Goal: Book appointment/travel/reservation

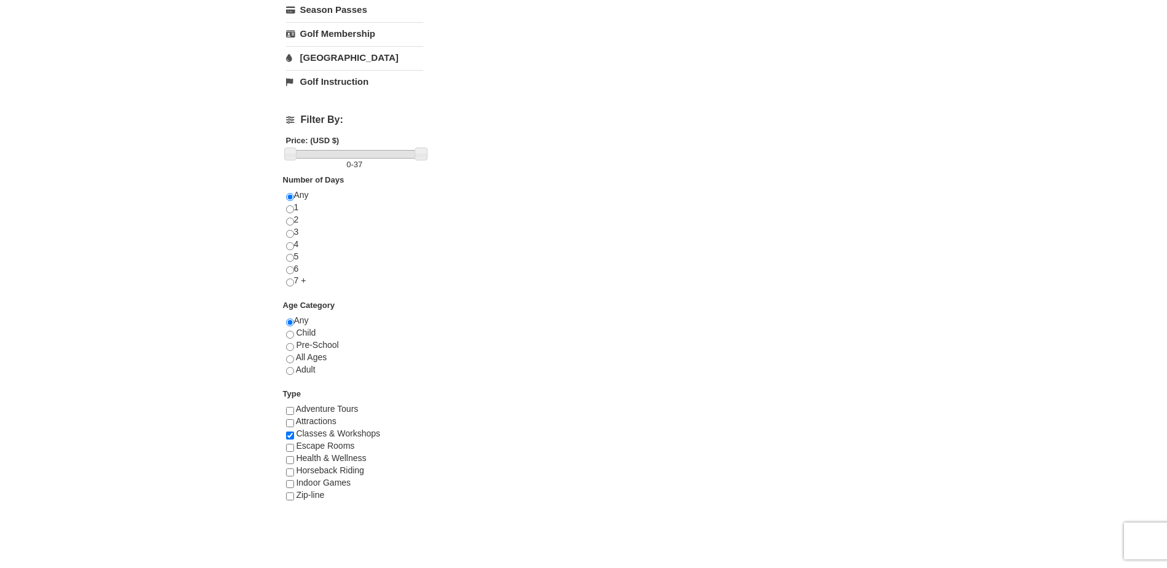
scroll to position [369, 0]
click at [291, 242] on input "radio" at bounding box center [290, 244] width 8 height 8
radio input "true"
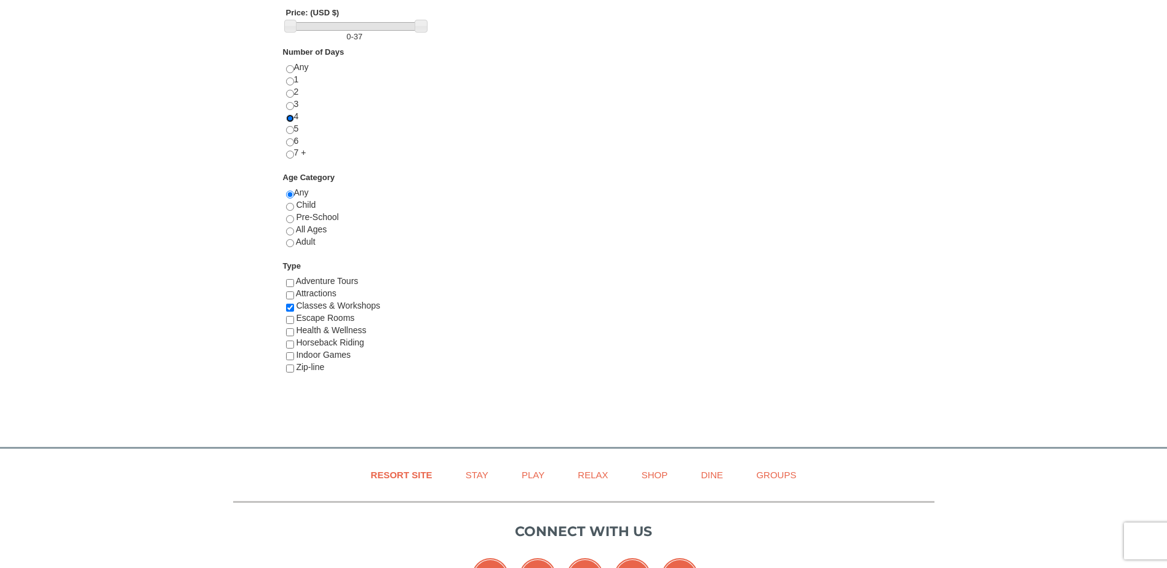
scroll to position [615, 0]
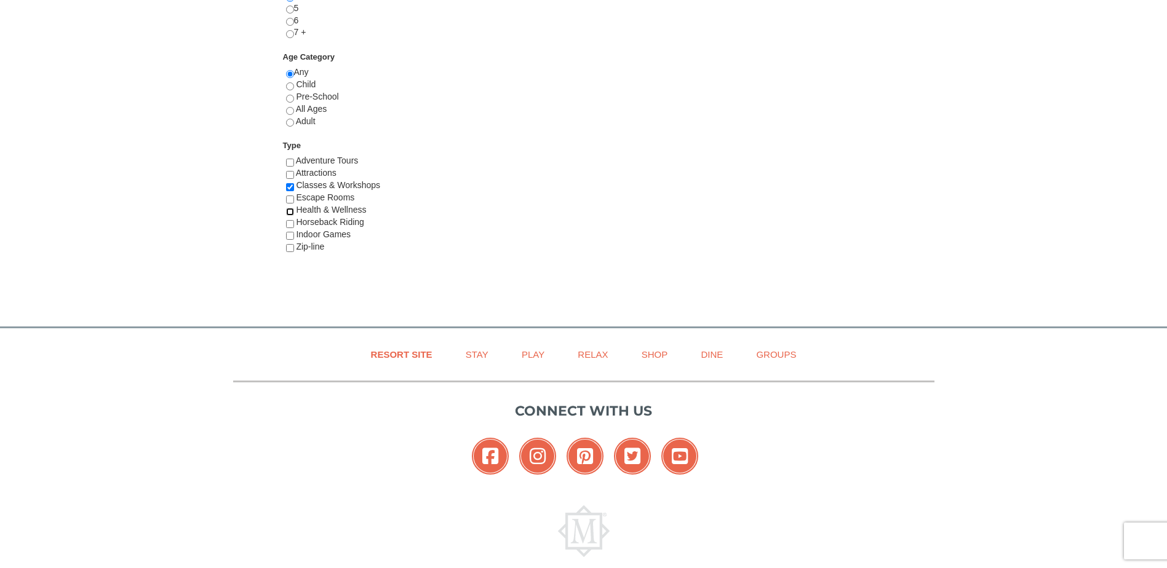
click at [289, 211] on input "checkbox" at bounding box center [290, 212] width 8 height 8
checkbox input "true"
click at [292, 176] on input "checkbox" at bounding box center [290, 175] width 8 height 8
checkbox input "true"
click at [291, 238] on input "checkbox" at bounding box center [290, 236] width 8 height 8
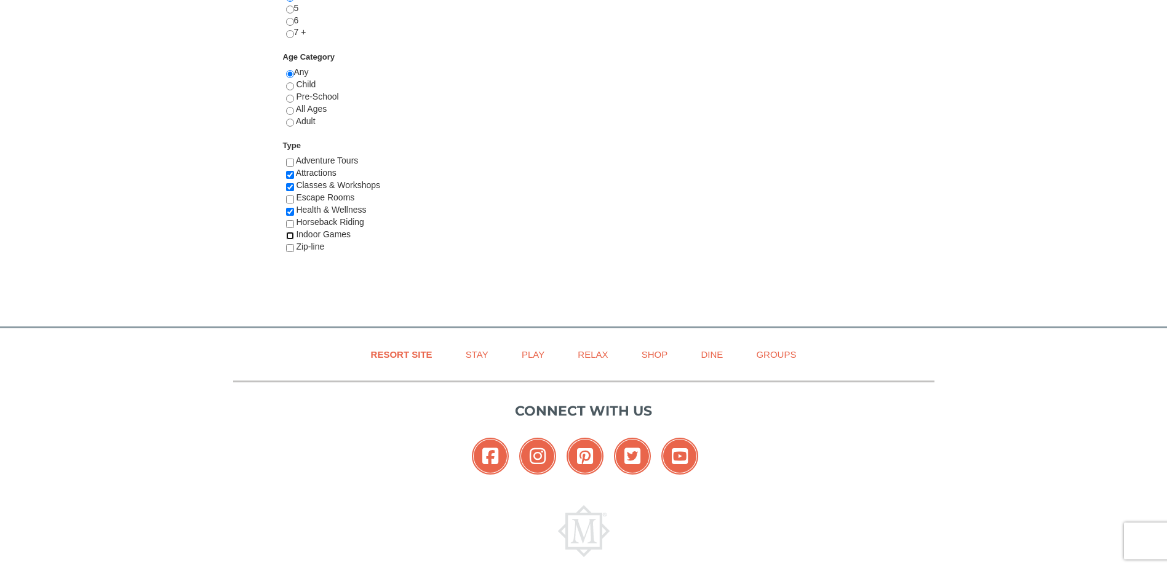
checkbox input "true"
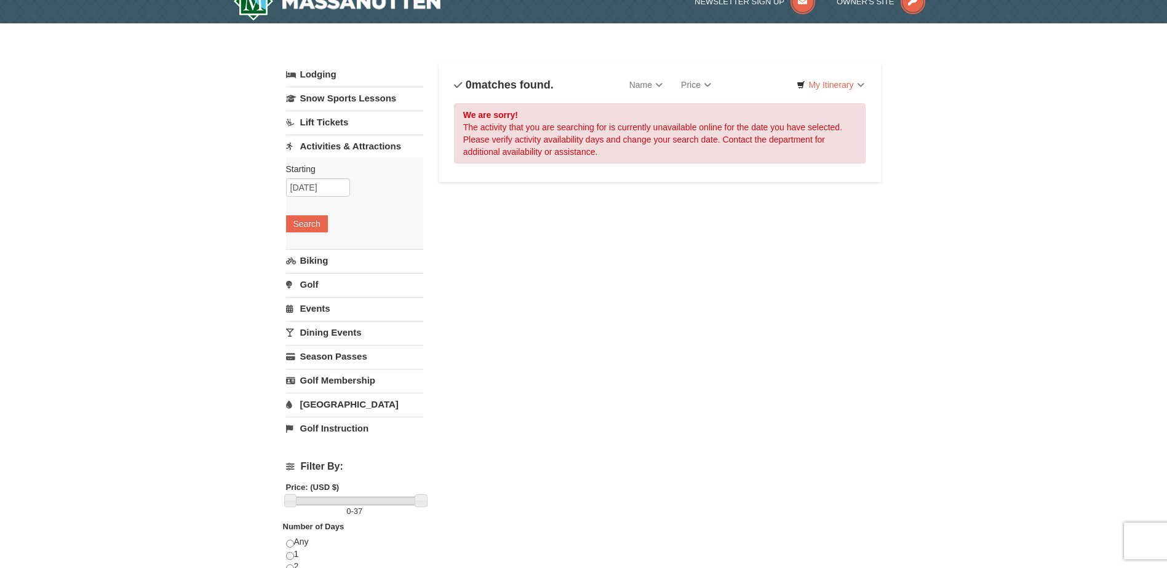
scroll to position [0, 0]
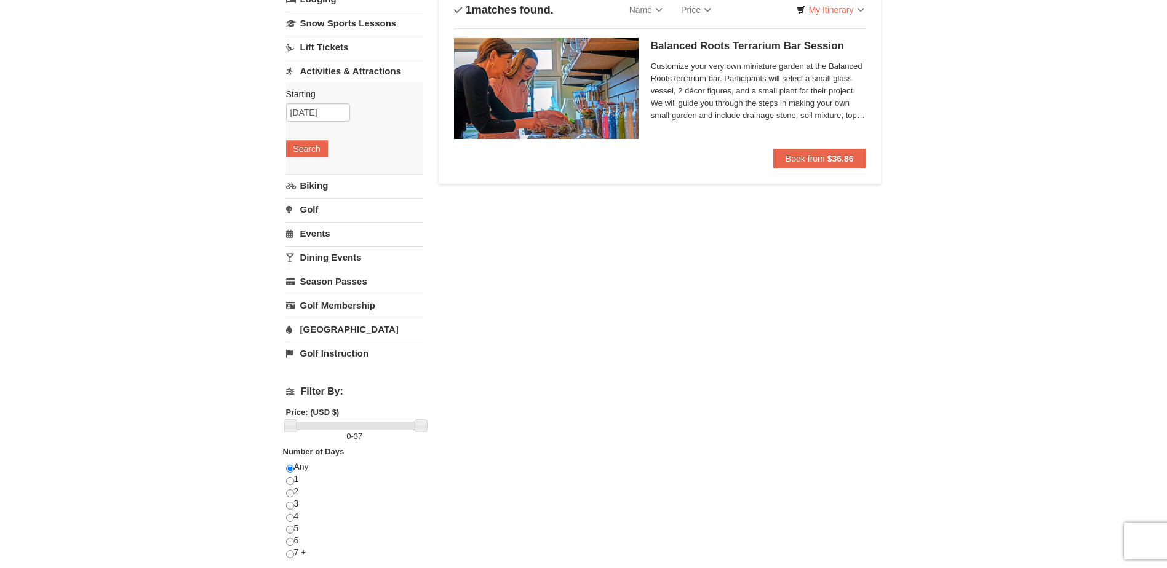
scroll to position [123, 0]
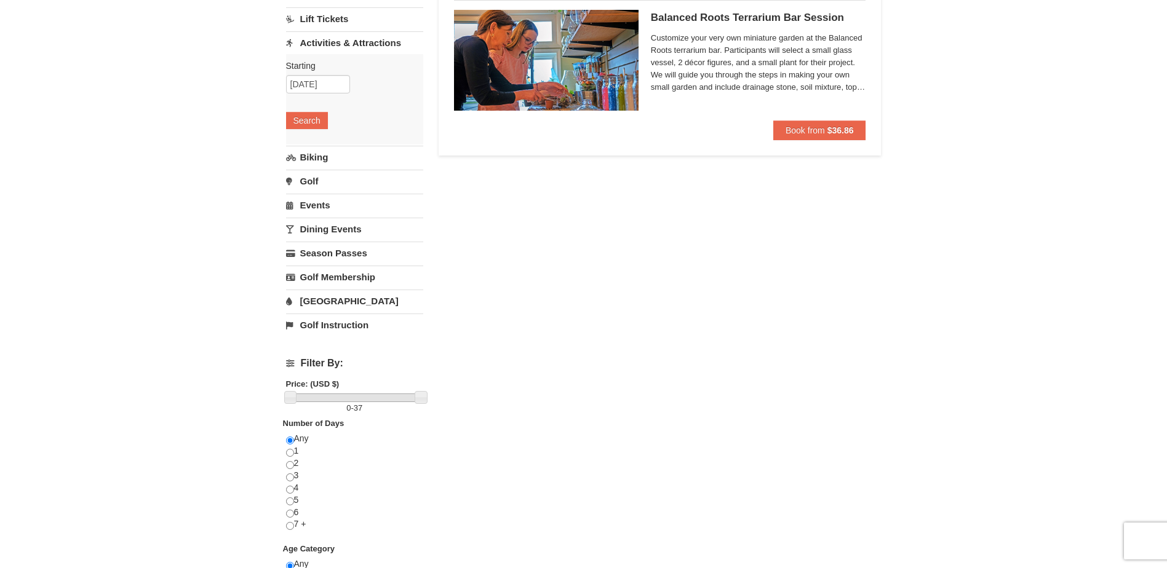
click at [339, 232] on link "Dining Events" at bounding box center [354, 229] width 137 height 23
click at [314, 220] on button "Search" at bounding box center [307, 216] width 42 height 17
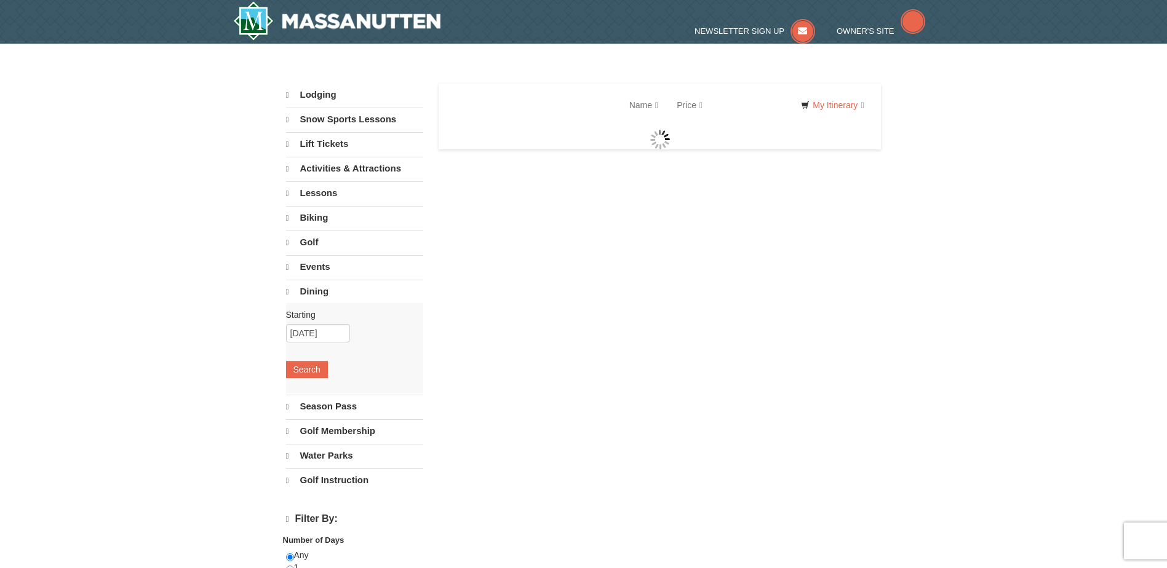
select select "9"
